Goal: Task Accomplishment & Management: Manage account settings

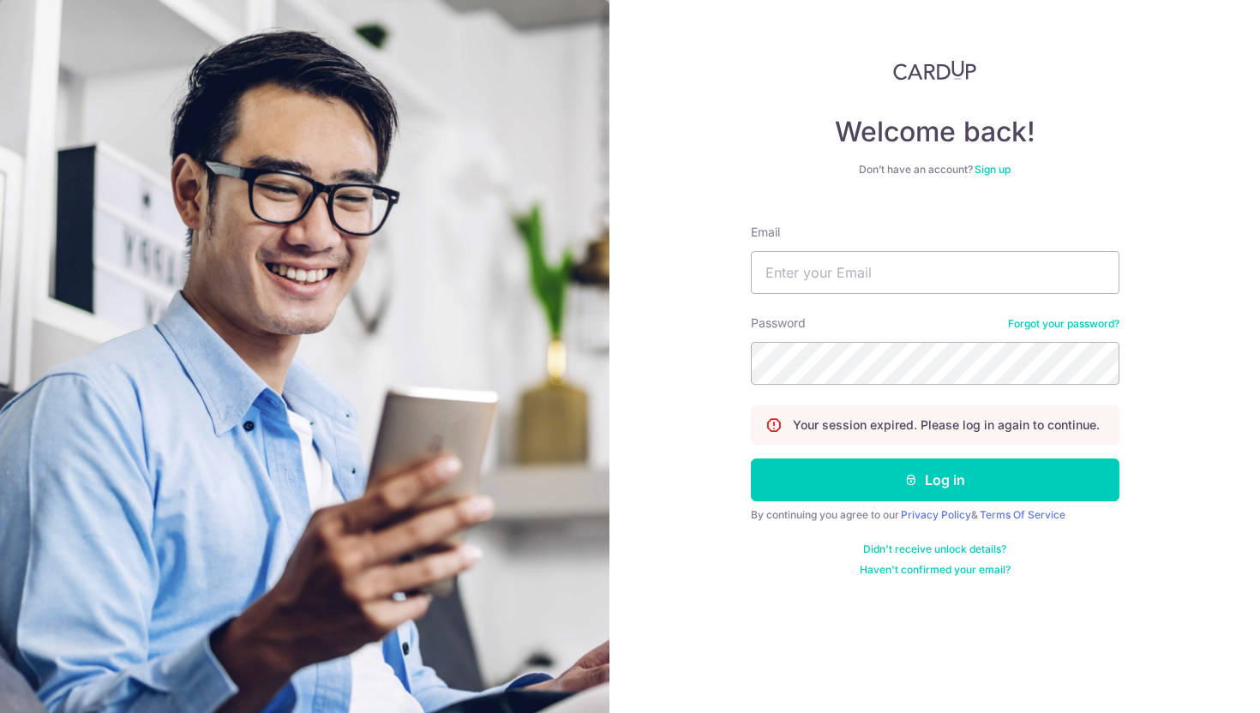
type input "[EMAIL_ADDRESS][DOMAIN_NAME]"
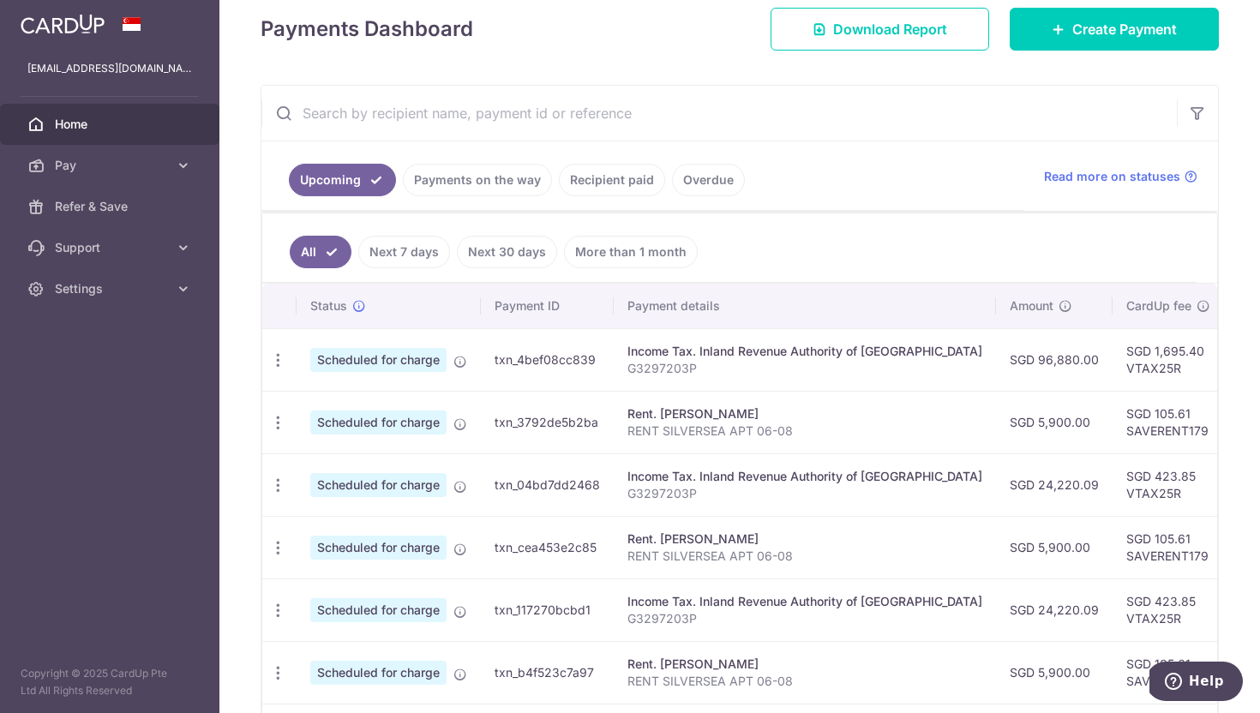
scroll to position [0, 395]
